Goal: Information Seeking & Learning: Understand process/instructions

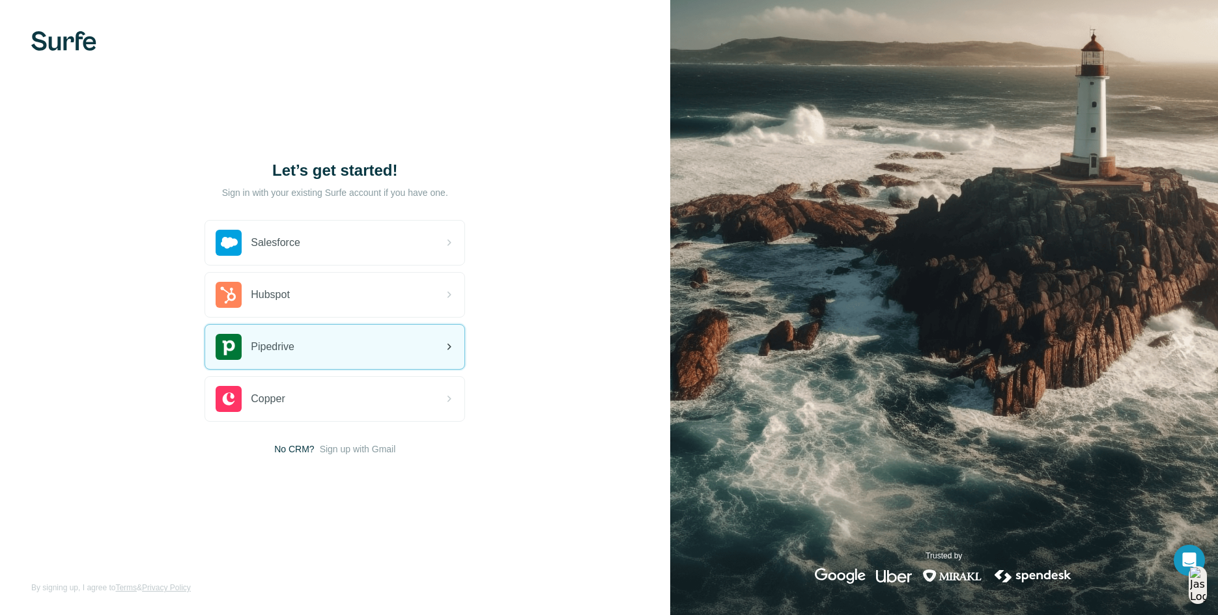
click at [285, 357] on div "Pipedrive" at bounding box center [255, 347] width 79 height 26
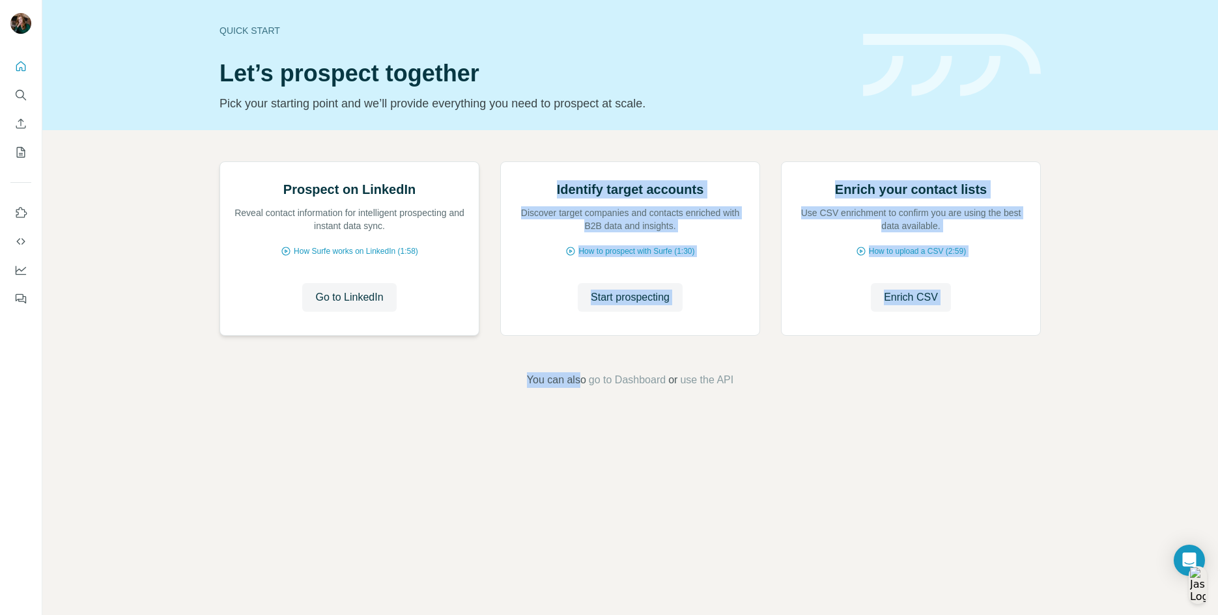
click at [340, 372] on div "Prospect on LinkedIn Reveal contact information for intelligent prospecting and…" at bounding box center [629, 274] width 1175 height 289
click at [23, 154] on icon "My lists" at bounding box center [20, 152] width 13 height 13
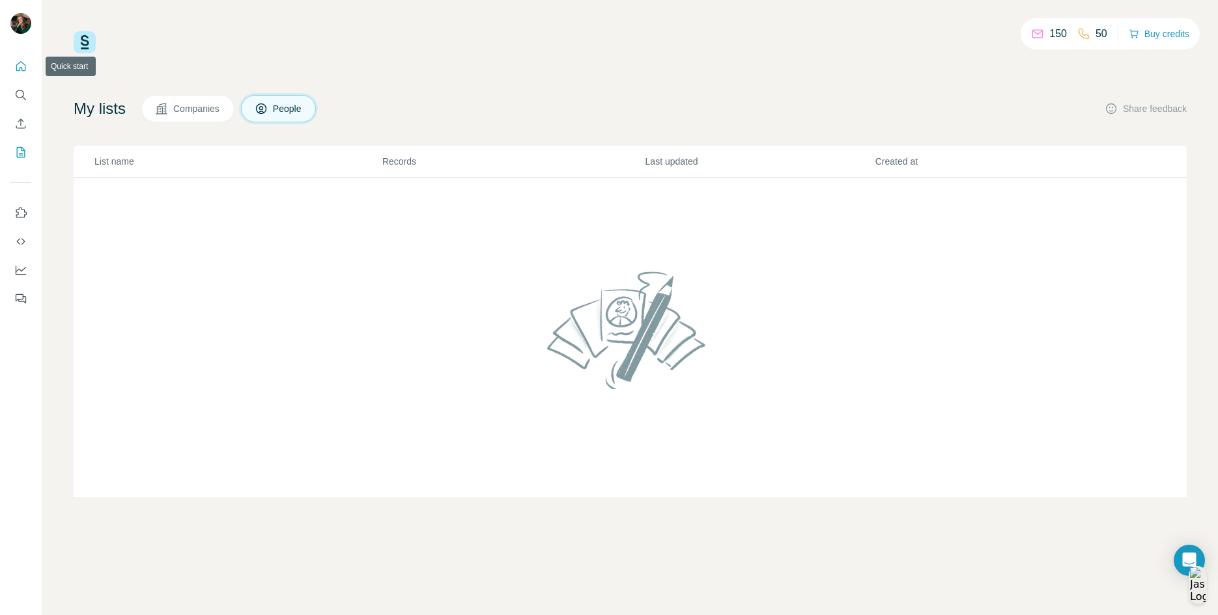
click at [19, 68] on icon "Quick start" at bounding box center [20, 66] width 13 height 13
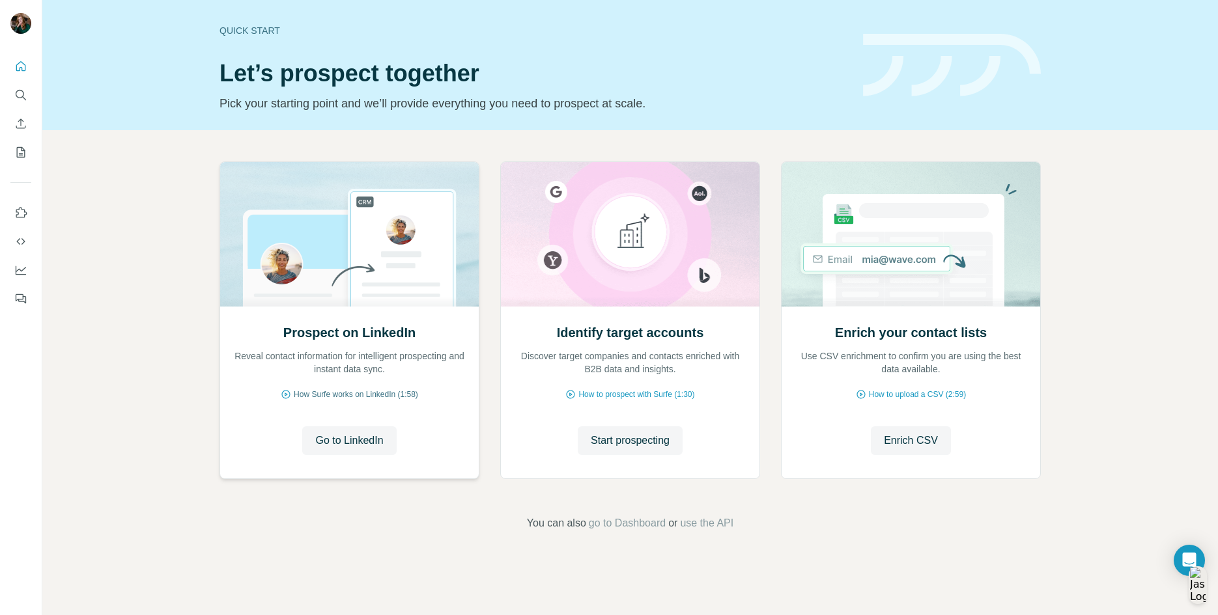
click at [356, 397] on span "How Surfe works on LinkedIn (1:58)" at bounding box center [356, 395] width 124 height 12
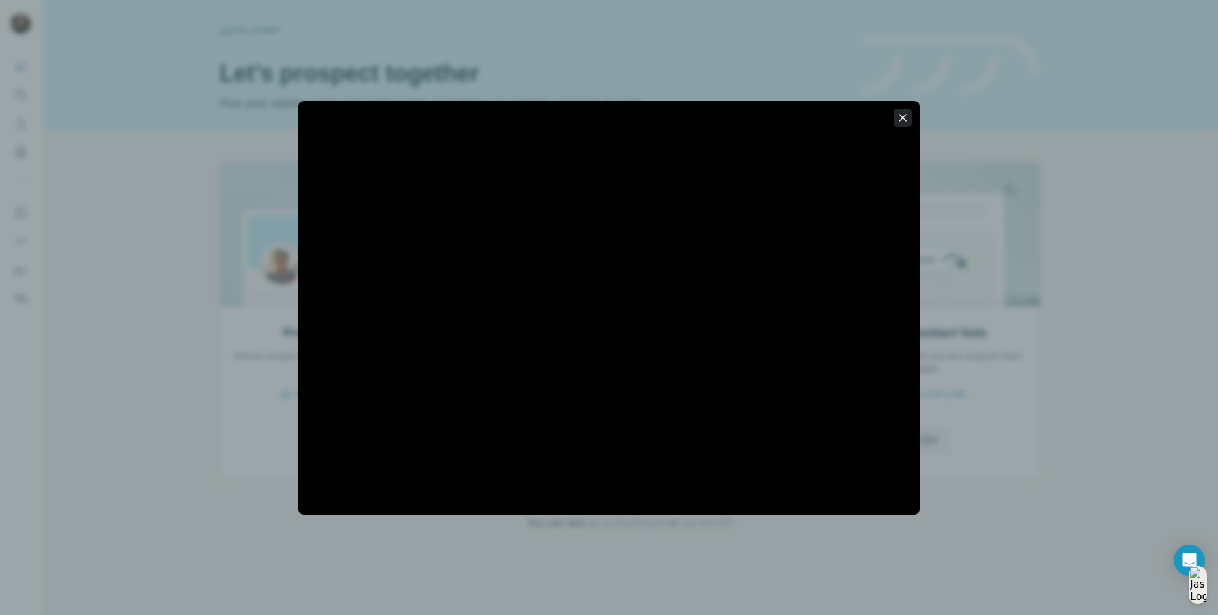
click at [902, 117] on icon "button" at bounding box center [902, 117] width 7 height 7
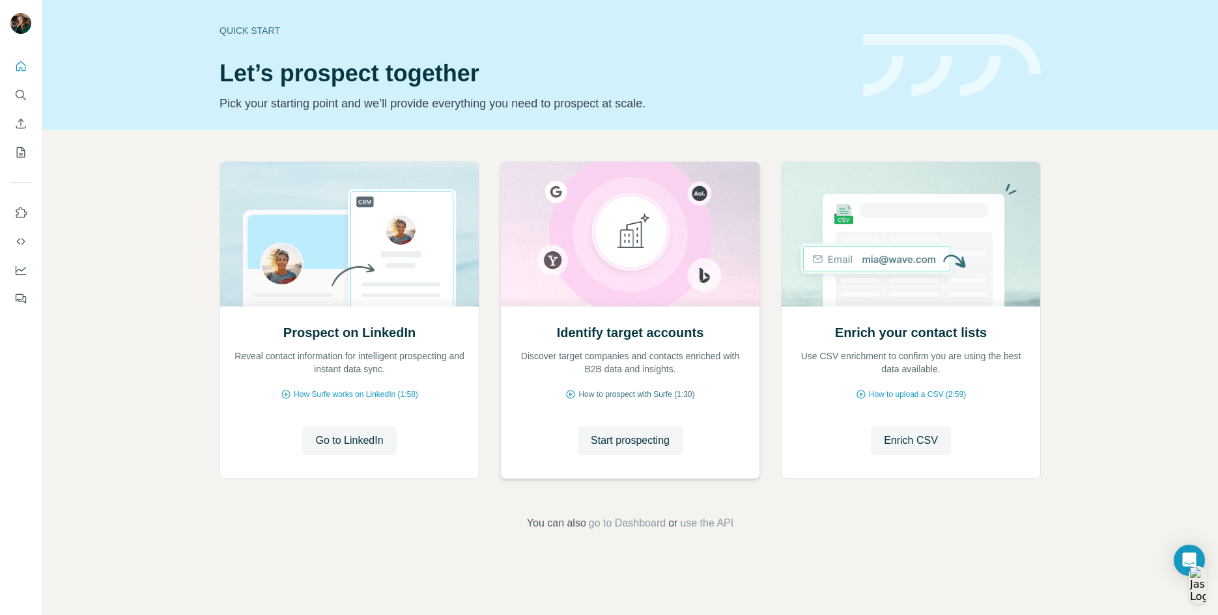
click at [617, 394] on span "How to prospect with Surfe (1:30)" at bounding box center [636, 395] width 116 height 12
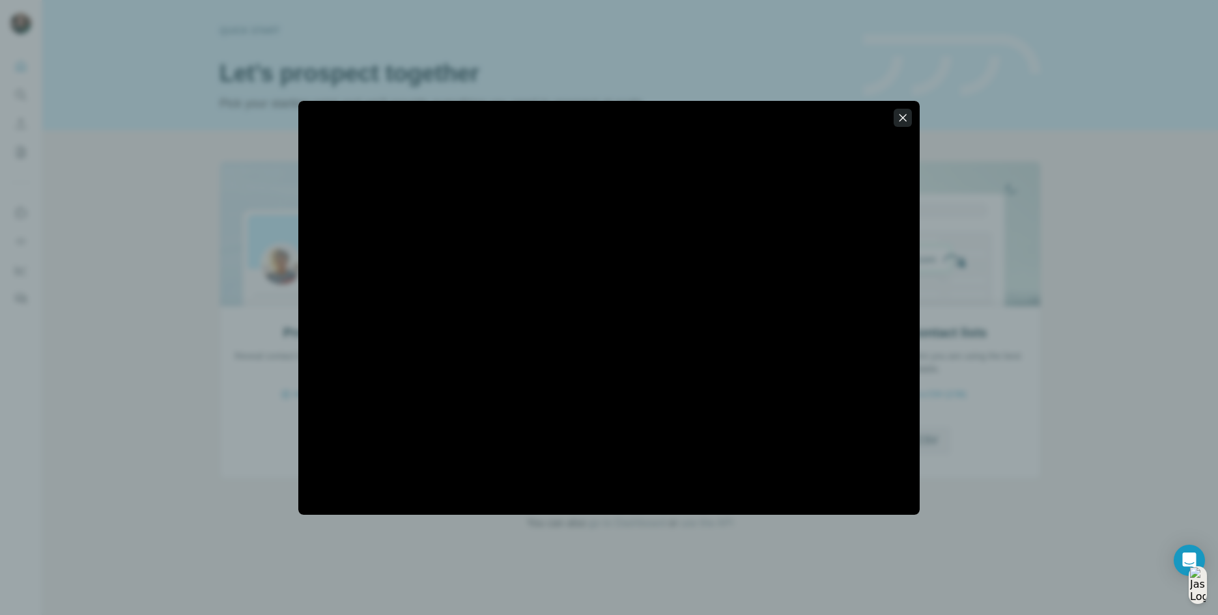
click at [900, 119] on icon "button" at bounding box center [902, 117] width 13 height 13
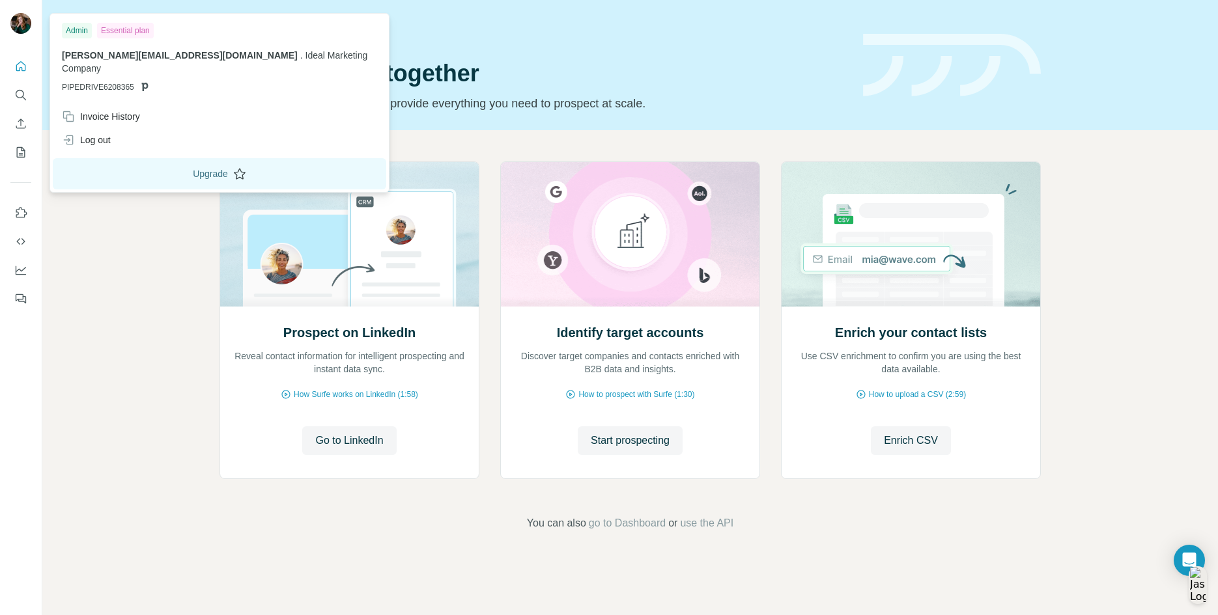
click at [196, 158] on button "Upgrade" at bounding box center [219, 173] width 333 height 31
